Goal: Task Accomplishment & Management: Manage account settings

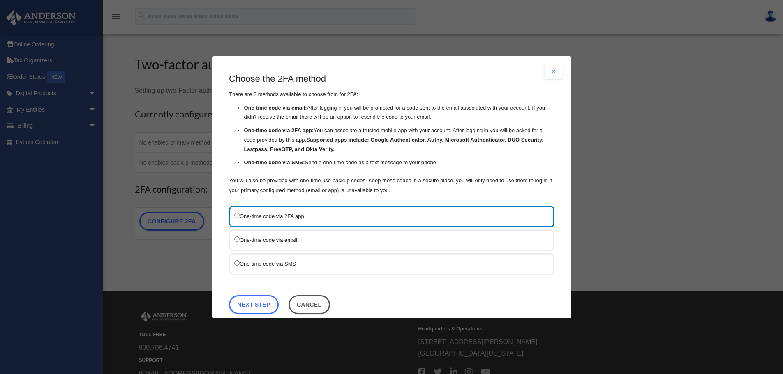
click at [288, 243] on label "One-time code via email" at bounding box center [387, 240] width 307 height 10
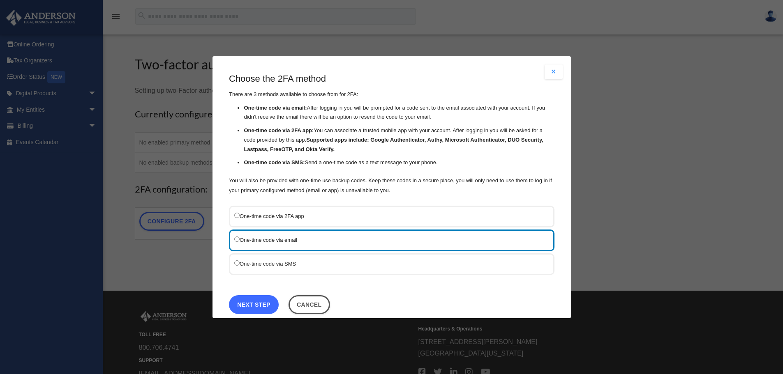
click at [258, 301] on link "Next Step" at bounding box center [254, 304] width 50 height 19
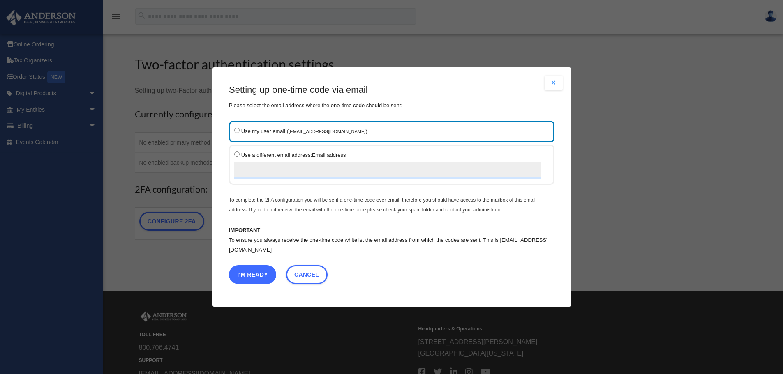
click at [265, 272] on button "I'm Ready" at bounding box center [252, 274] width 47 height 19
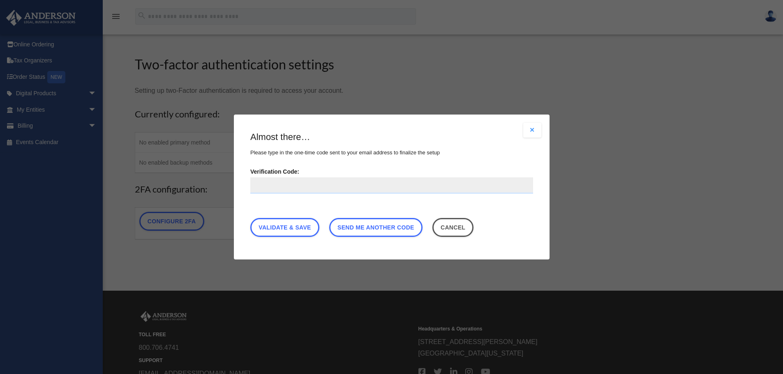
paste input "******"
type input "******"
click at [308, 228] on link "Validate & Save" at bounding box center [284, 227] width 69 height 19
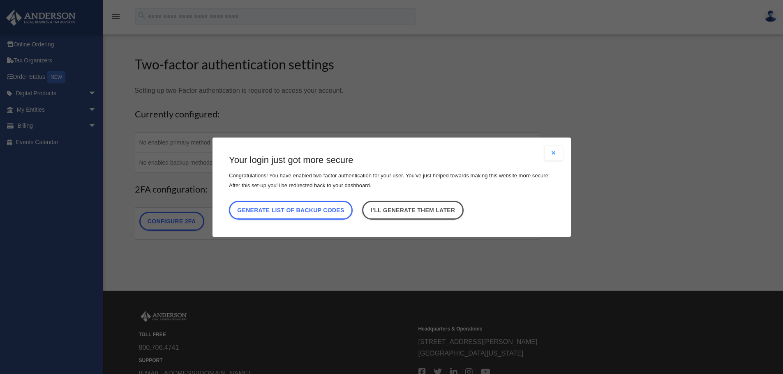
click at [560, 152] on button "Close modal" at bounding box center [553, 153] width 18 height 15
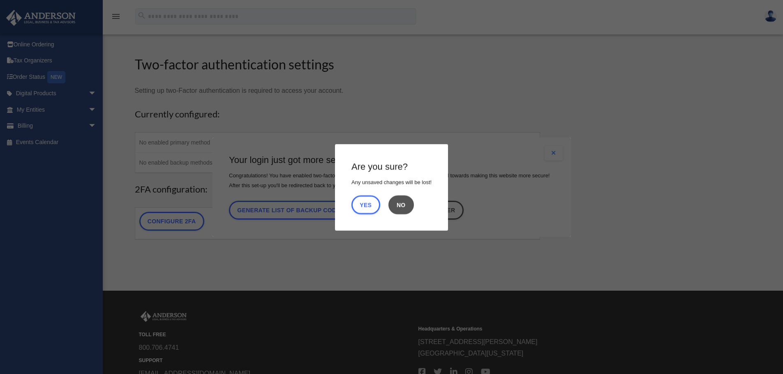
click at [408, 205] on button "No" at bounding box center [400, 204] width 25 height 19
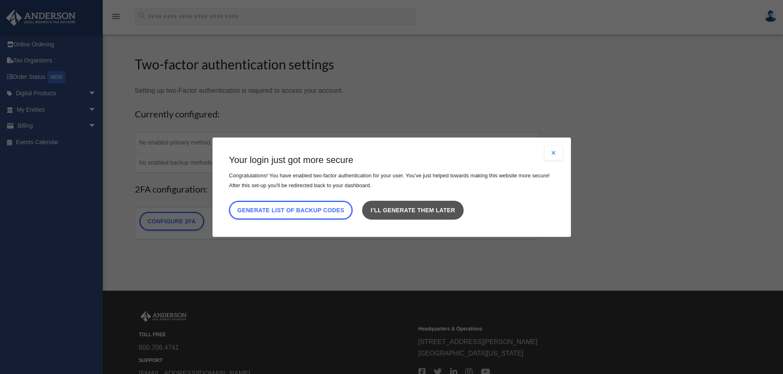
click at [433, 212] on link "I’ll generate them later" at bounding box center [412, 210] width 101 height 19
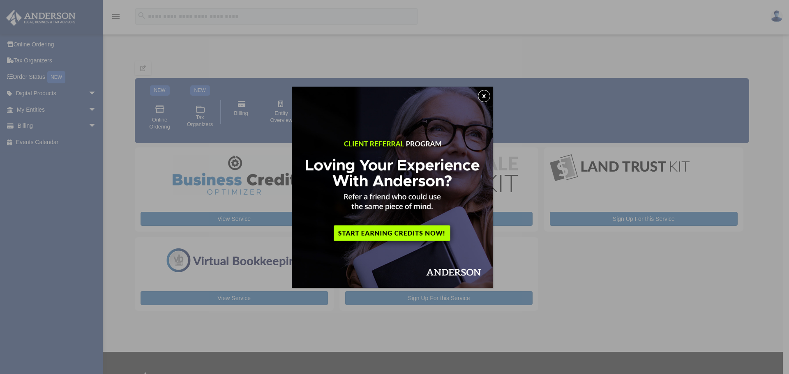
click at [489, 94] on button "x" at bounding box center [484, 96] width 12 height 12
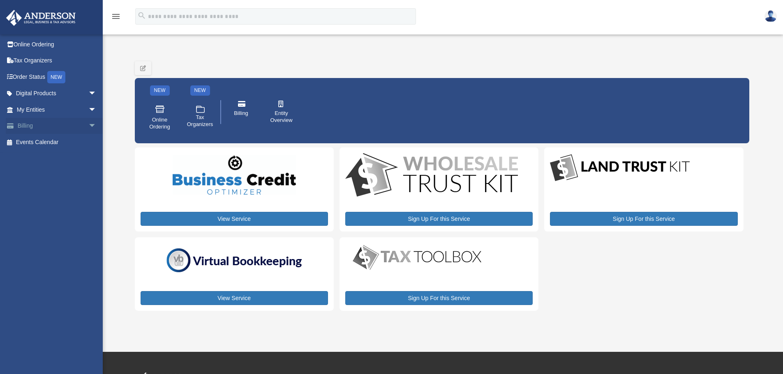
click at [88, 124] on span "arrow_drop_down" at bounding box center [96, 126] width 16 height 17
click at [46, 147] on link "$ Open Invoices" at bounding box center [60, 142] width 97 height 17
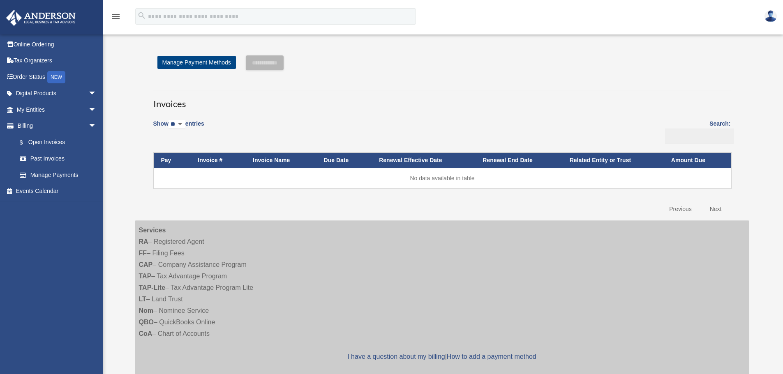
click at [48, 157] on link "Past Invoices" at bounding box center [58, 159] width 93 height 16
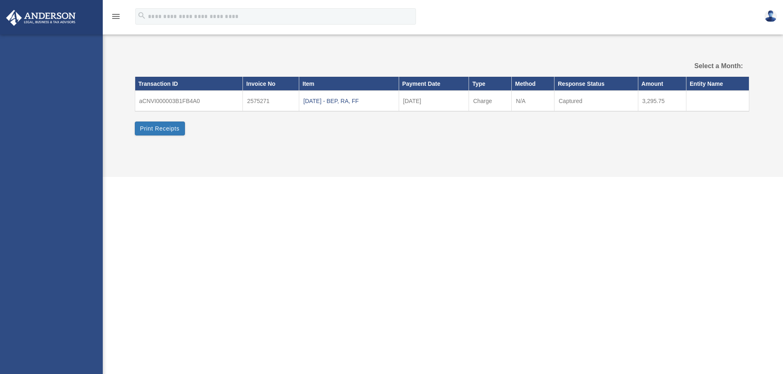
select select
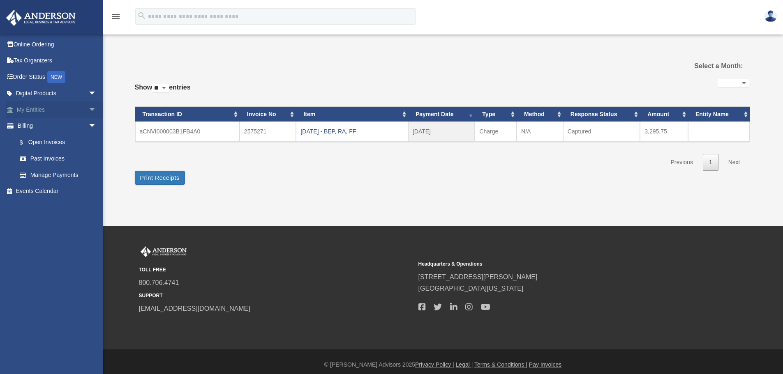
click at [42, 112] on link "My Entities arrow_drop_down" at bounding box center [57, 109] width 103 height 16
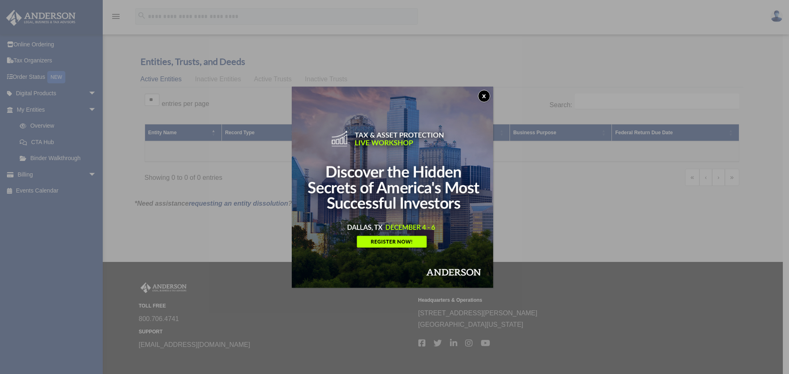
click at [485, 93] on button "x" at bounding box center [484, 96] width 12 height 12
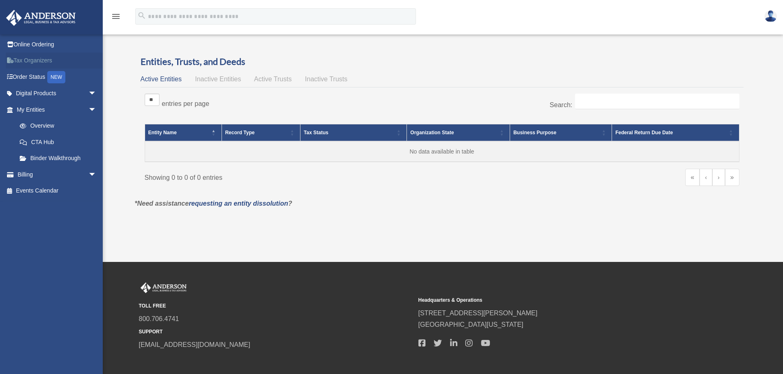
click at [37, 62] on link "Tax Organizers" at bounding box center [57, 61] width 103 height 16
